Goal: Task Accomplishment & Management: Manage account settings

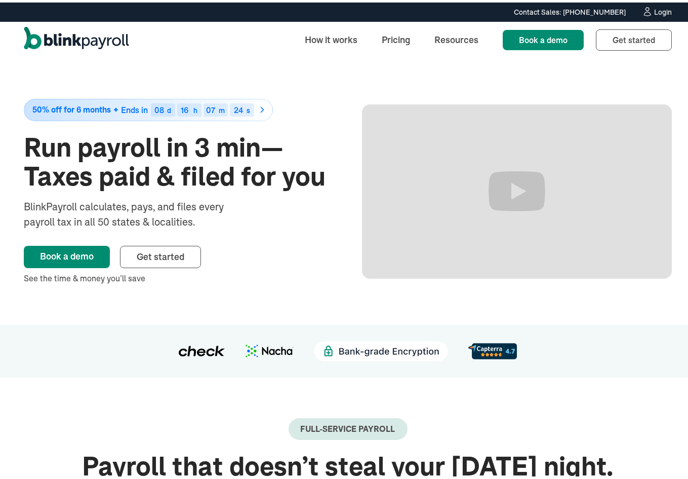
click at [656, 5] on link "Login" at bounding box center [657, 9] width 30 height 11
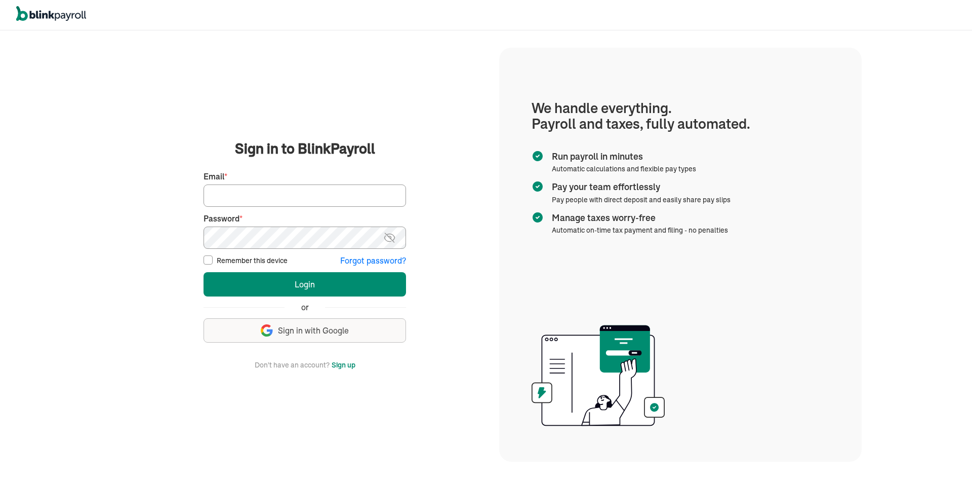
click at [341, 365] on button "Sign up" at bounding box center [344, 365] width 24 height 12
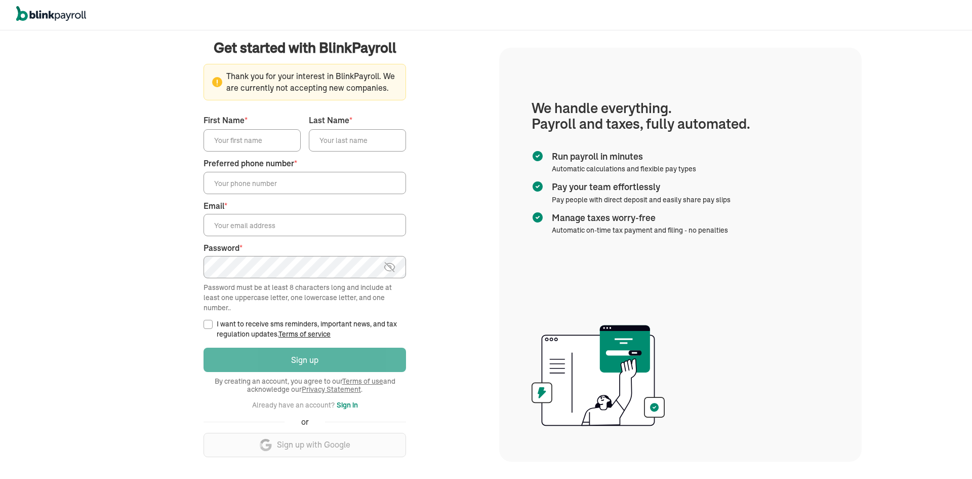
click at [351, 408] on button "Sign in" at bounding box center [347, 405] width 21 height 12
